Goal: Task Accomplishment & Management: Use online tool/utility

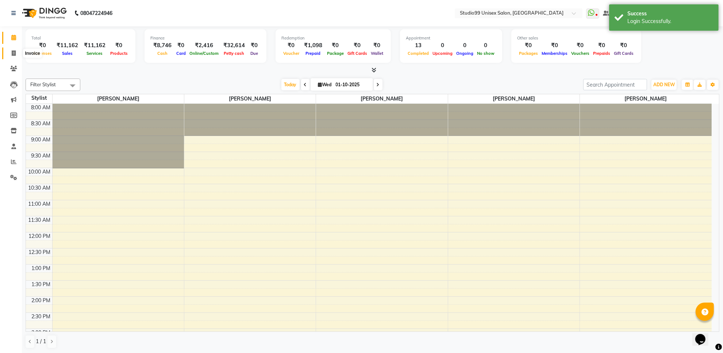
click at [14, 52] on icon at bounding box center [14, 52] width 4 height 5
select select "service"
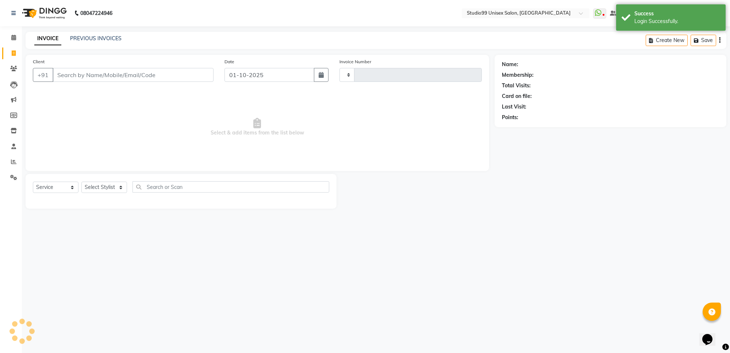
type input "1875"
select select "7323"
click at [68, 73] on input "Client" at bounding box center [133, 75] width 161 height 14
drag, startPoint x: 73, startPoint y: 75, endPoint x: 85, endPoint y: 123, distance: 49.6
click at [82, 110] on div "Client +91 Date [DATE] Invoice Number V/2025 V/[PHONE_NUMBER] Select & add item…" at bounding box center [258, 113] width 464 height 116
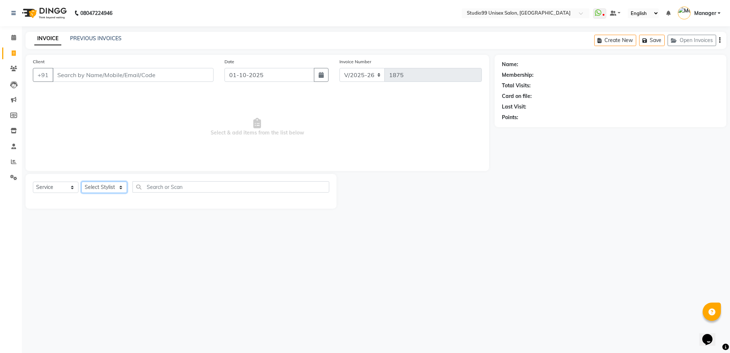
click at [101, 185] on select "Select Stylist Manager [PERSON_NAME] [PERSON_NAME] [PERSON_NAME]" at bounding box center [104, 186] width 46 height 11
select select "63732"
click at [81, 181] on select "Select Stylist Manager [PERSON_NAME] [PERSON_NAME] [PERSON_NAME]" at bounding box center [104, 186] width 46 height 11
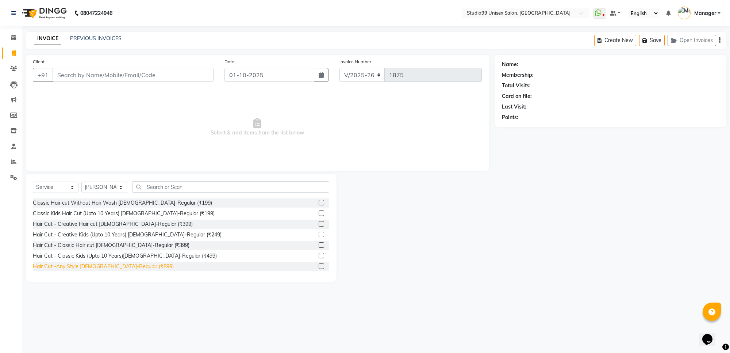
click at [127, 267] on div "Hair Cut -Any Style [DEMOGRAPHIC_DATA]-Regular (₹899)" at bounding box center [103, 266] width 141 height 8
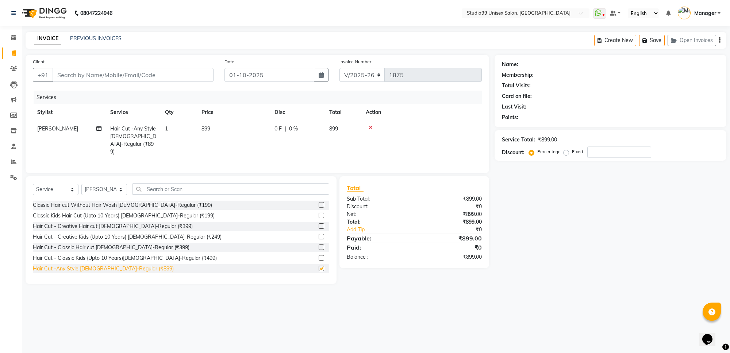
checkbox input "false"
click at [68, 75] on input "Client" at bounding box center [133, 75] width 161 height 14
type input "9"
type input "0"
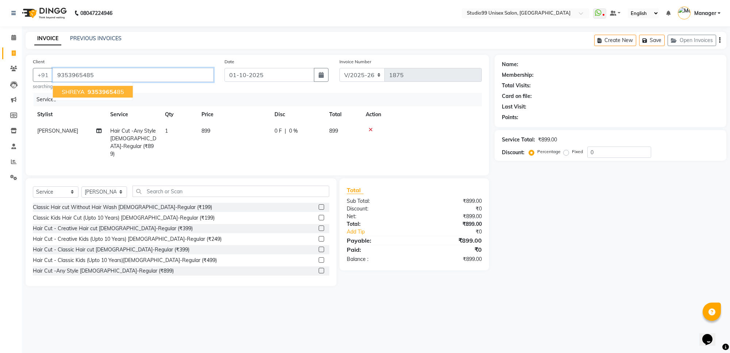
type input "9353965485"
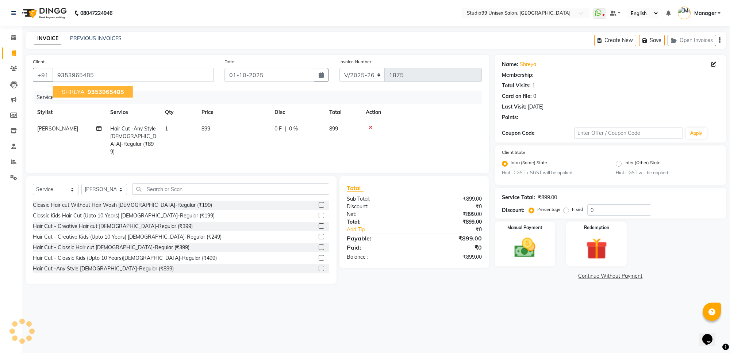
select select "1: Object"
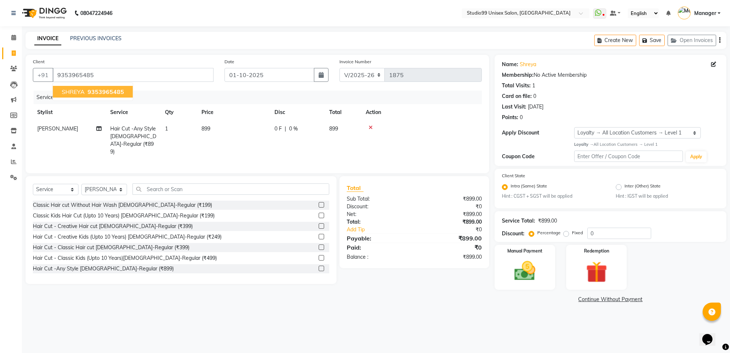
click at [70, 91] on span "SHREYA" at bounding box center [73, 91] width 23 height 7
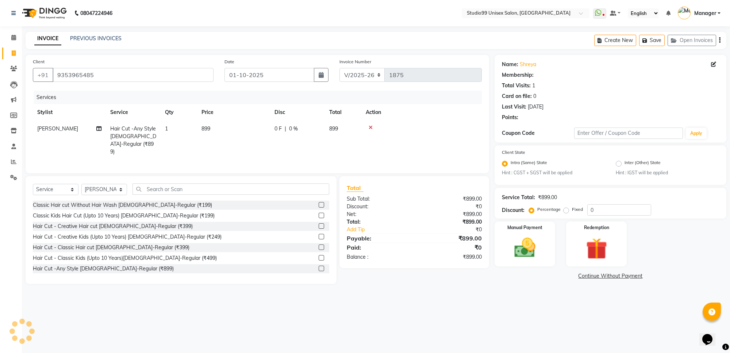
select select "1: Object"
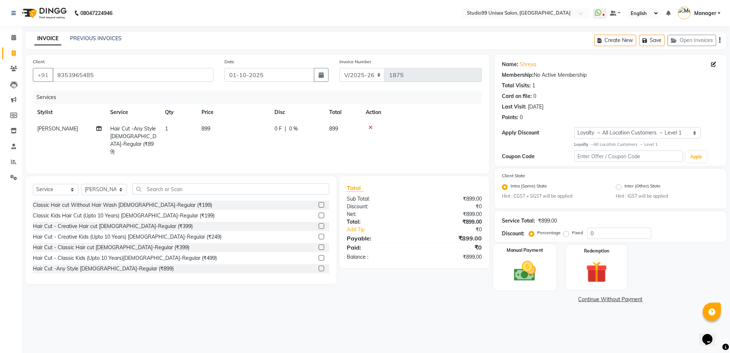
click at [534, 272] on img at bounding box center [525, 271] width 36 height 26
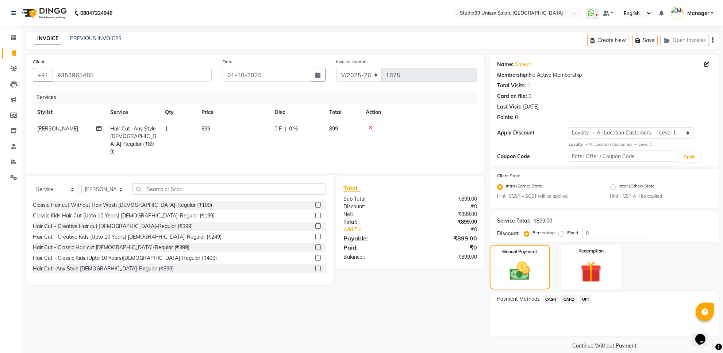
click at [583, 297] on span "UPI" at bounding box center [585, 299] width 11 height 8
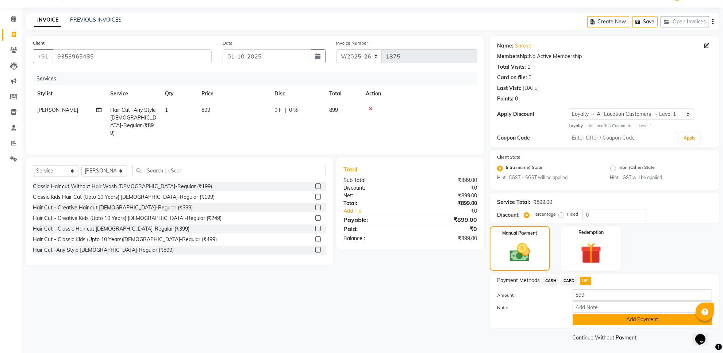
click at [590, 314] on button "Add Payment" at bounding box center [642, 319] width 139 height 11
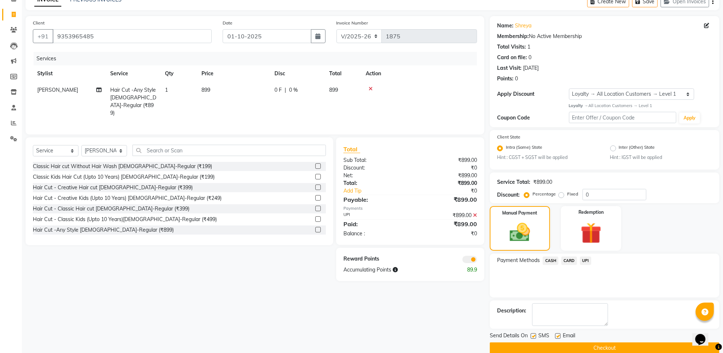
scroll to position [50, 0]
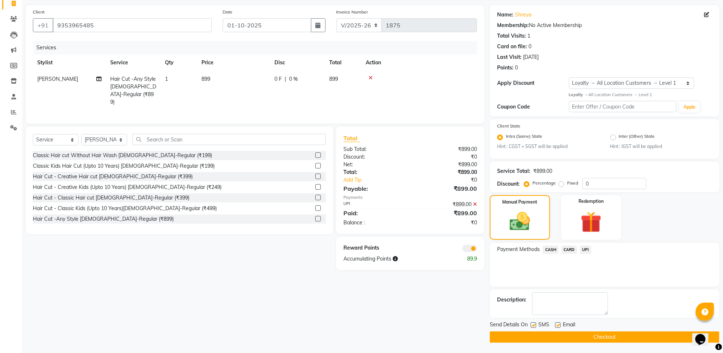
click at [589, 340] on button "Checkout" at bounding box center [605, 336] width 230 height 11
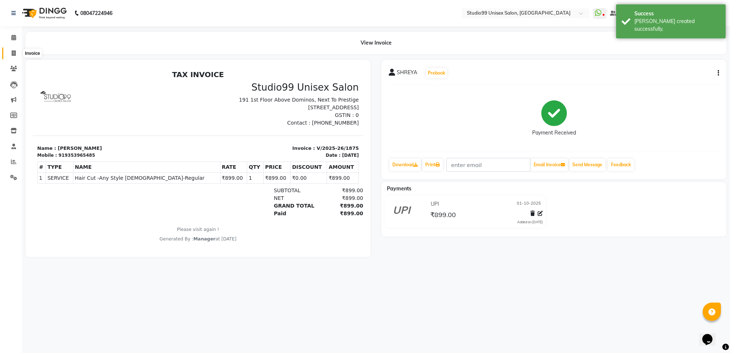
click at [12, 50] on icon at bounding box center [14, 52] width 4 height 5
select select "service"
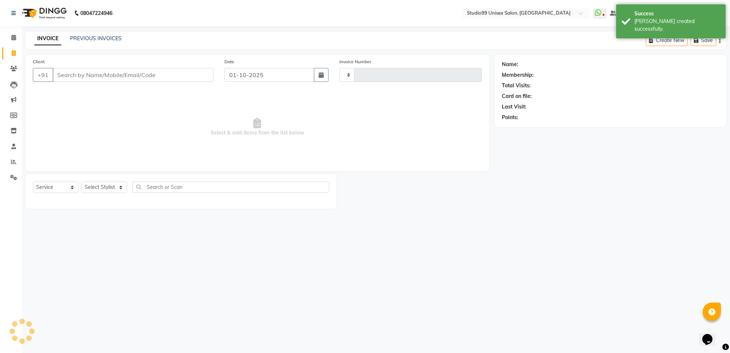
type input "1876"
select select "7323"
